Goal: Transaction & Acquisition: Purchase product/service

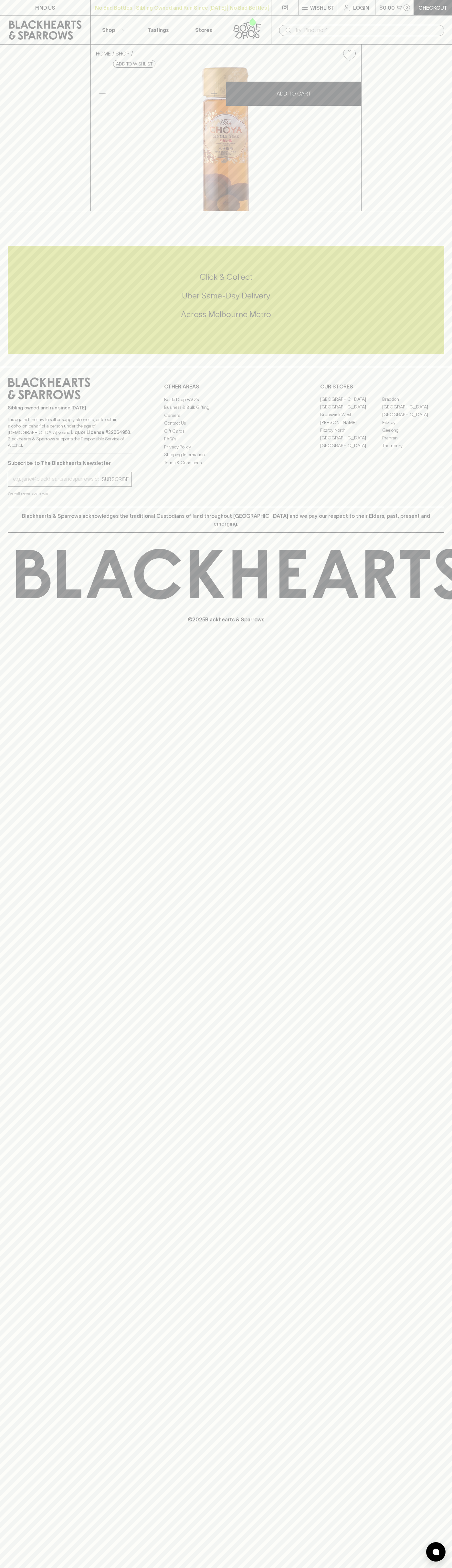
click at [451, 1538] on div "FIND US | No Bad Bottles | Sibling Owned and Run Since [DATE] | No Bad Bottles …" at bounding box center [226, 784] width 452 height 1568
click at [130, 1567] on html "FIND US | No Bad Bottles | Sibling Owned and Run Since [DATE] | No Bad Bottles …" at bounding box center [226, 784] width 452 height 1568
click at [15, 1120] on div "FIND US | No Bad Bottles | Sibling Owned and Run Since [DATE] | No Bad Bottles …" at bounding box center [226, 784] width 452 height 1568
